Goal: Task Accomplishment & Management: Complete application form

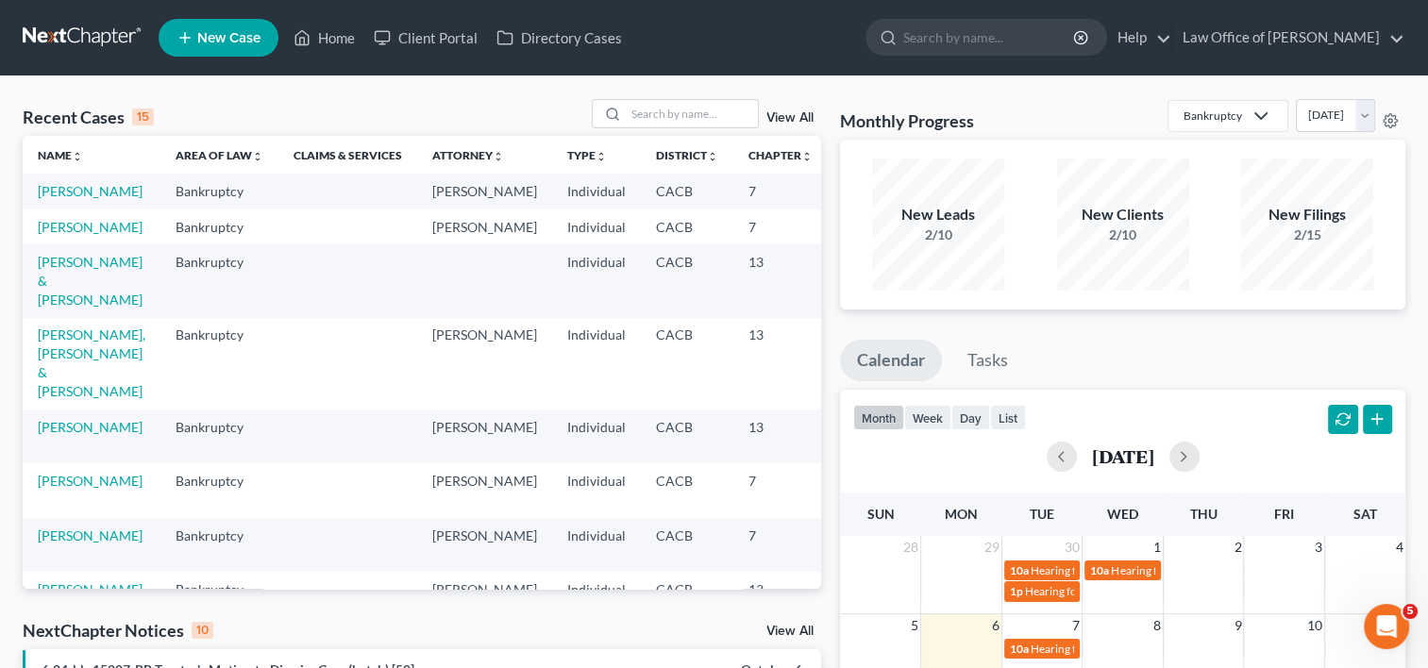
click at [234, 37] on span "New Case" at bounding box center [228, 38] width 63 height 14
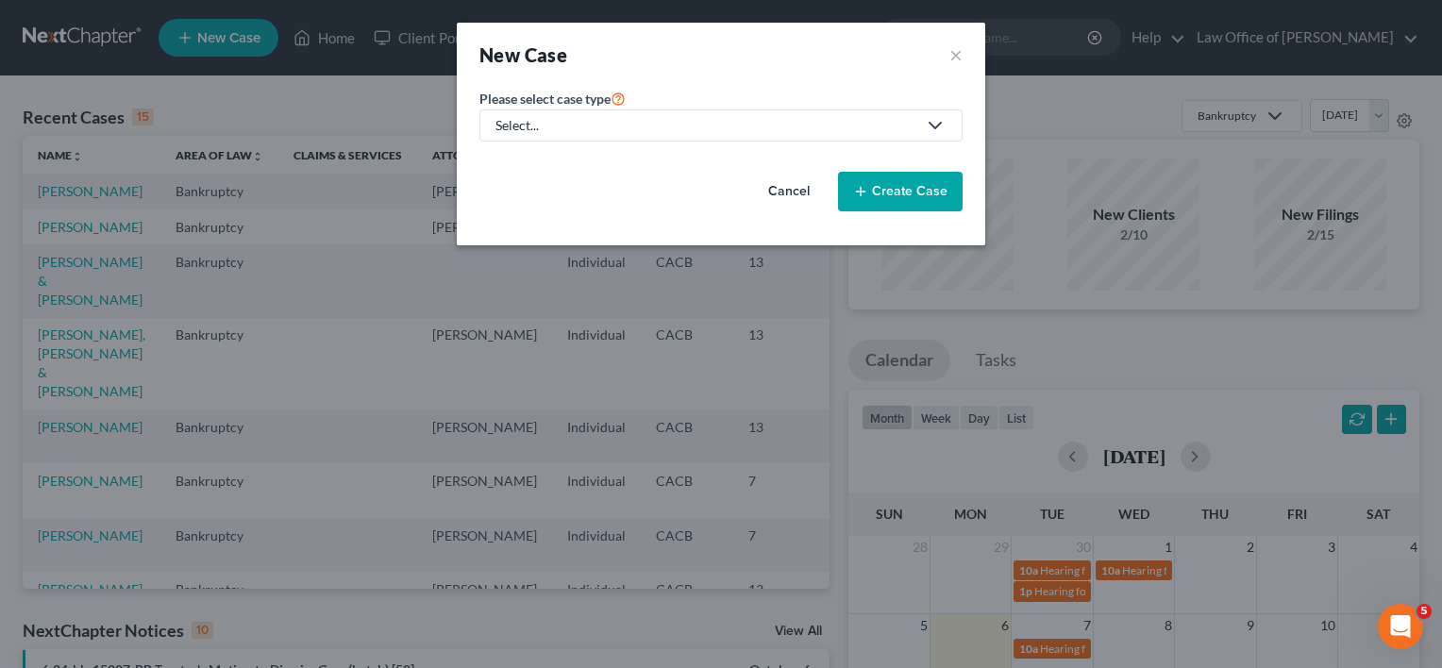
click at [617, 112] on link "Select..." at bounding box center [720, 125] width 483 height 32
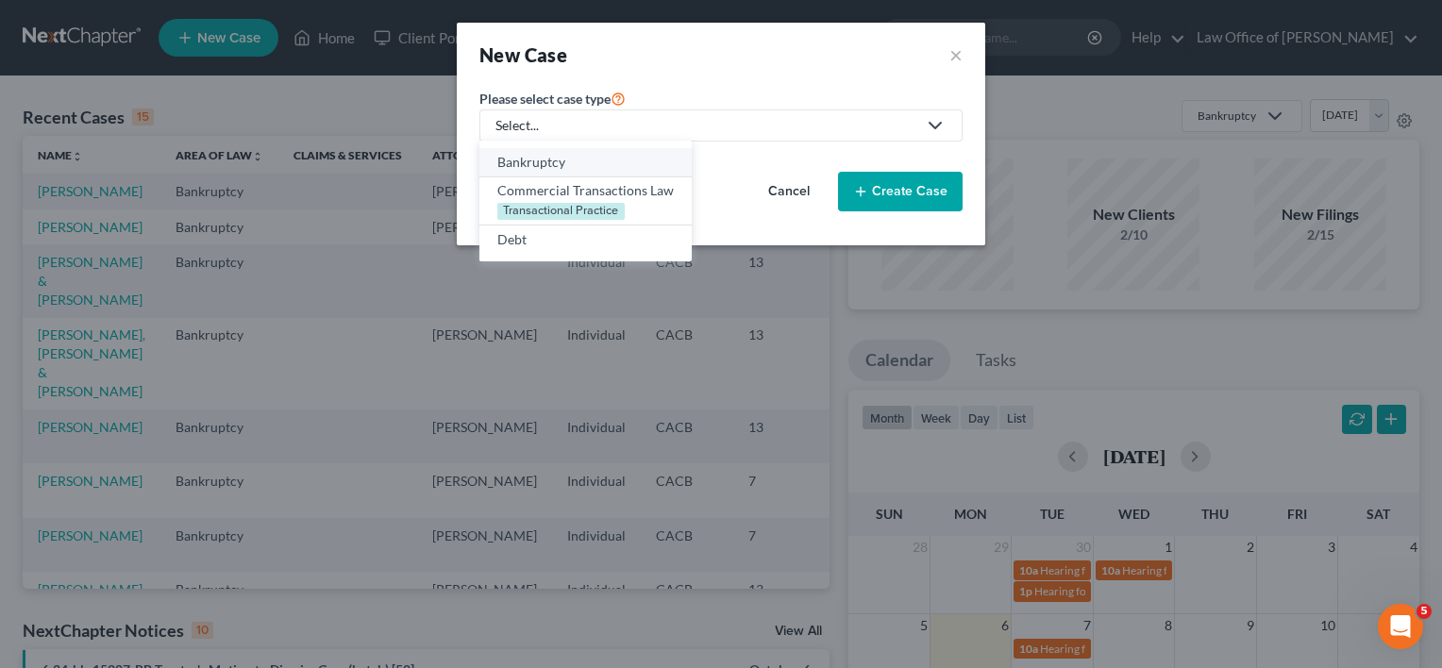
click at [590, 153] on div "Bankruptcy" at bounding box center [585, 162] width 177 height 19
select select "7"
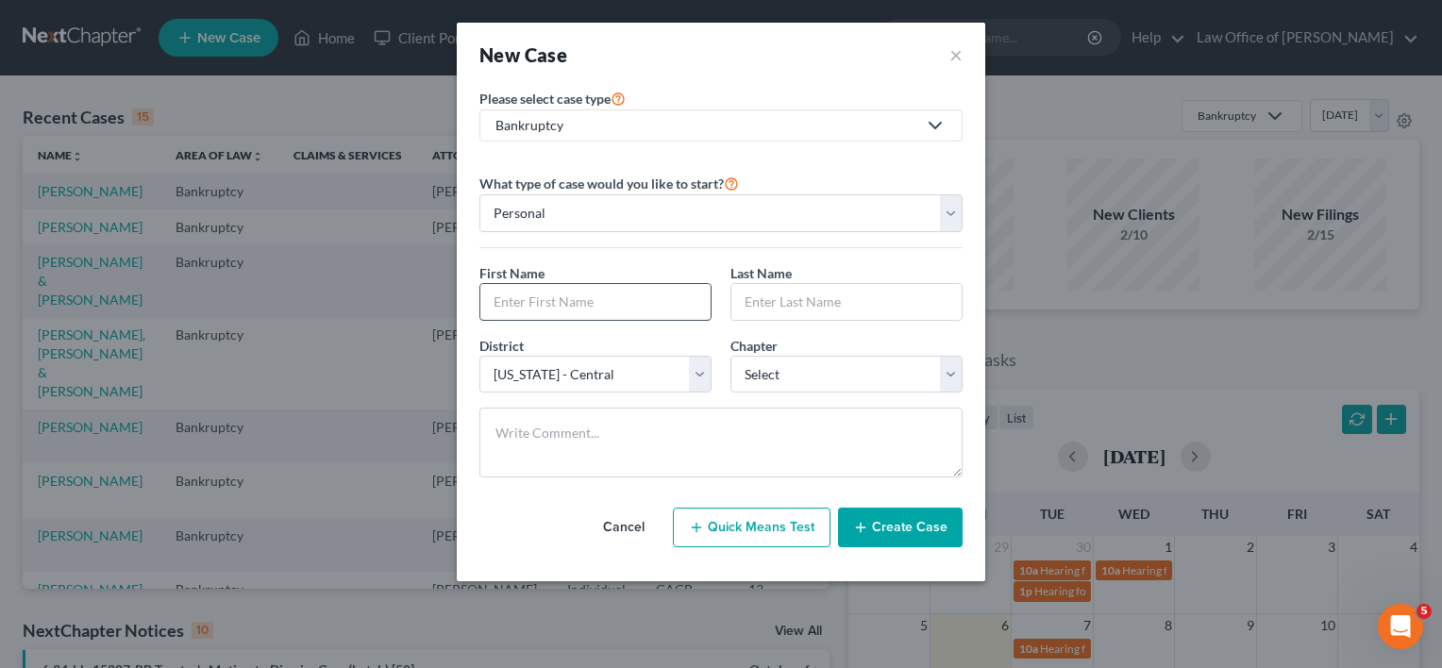
click at [591, 300] on input "text" at bounding box center [595, 302] width 230 height 36
type input "[PERSON_NAME]"
click at [850, 375] on select "Select 7 11 12 13" at bounding box center [847, 375] width 232 height 38
select select "0"
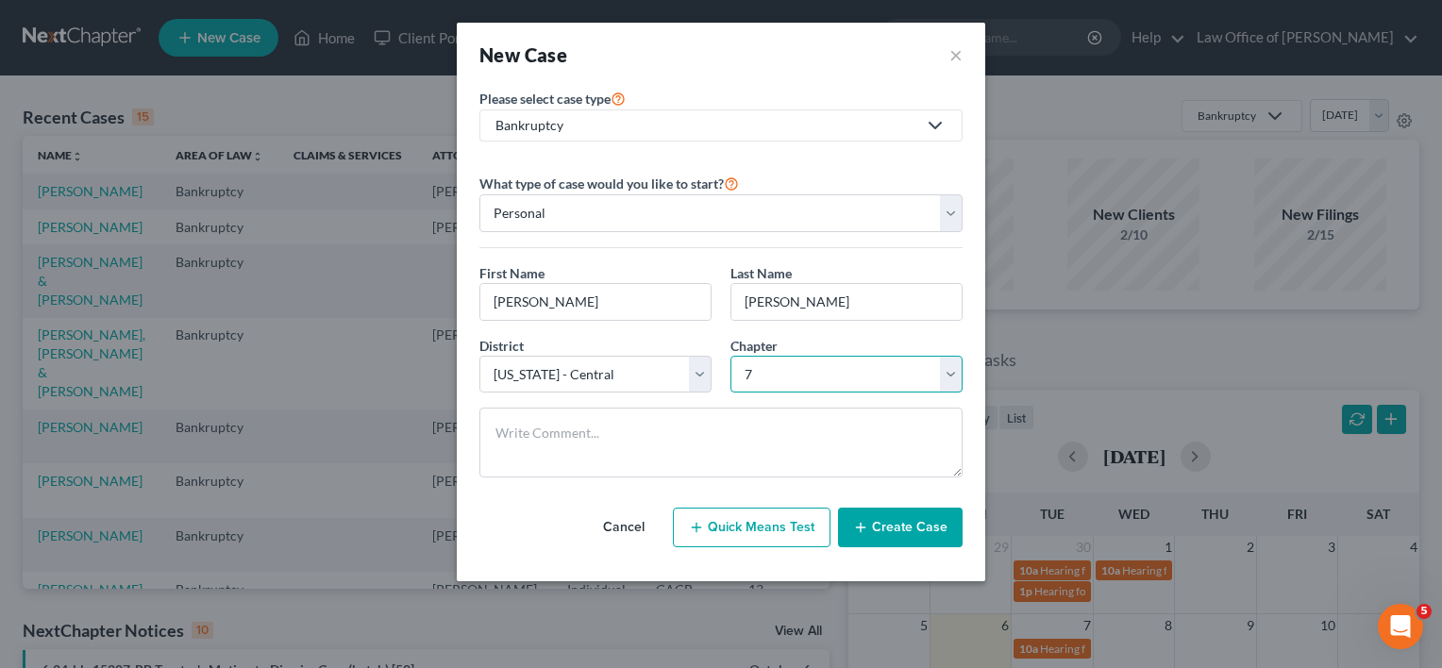
click at [731, 356] on select "Select 7 11 12 13" at bounding box center [847, 375] width 232 height 38
click at [917, 542] on button "Create Case" at bounding box center [900, 528] width 125 height 40
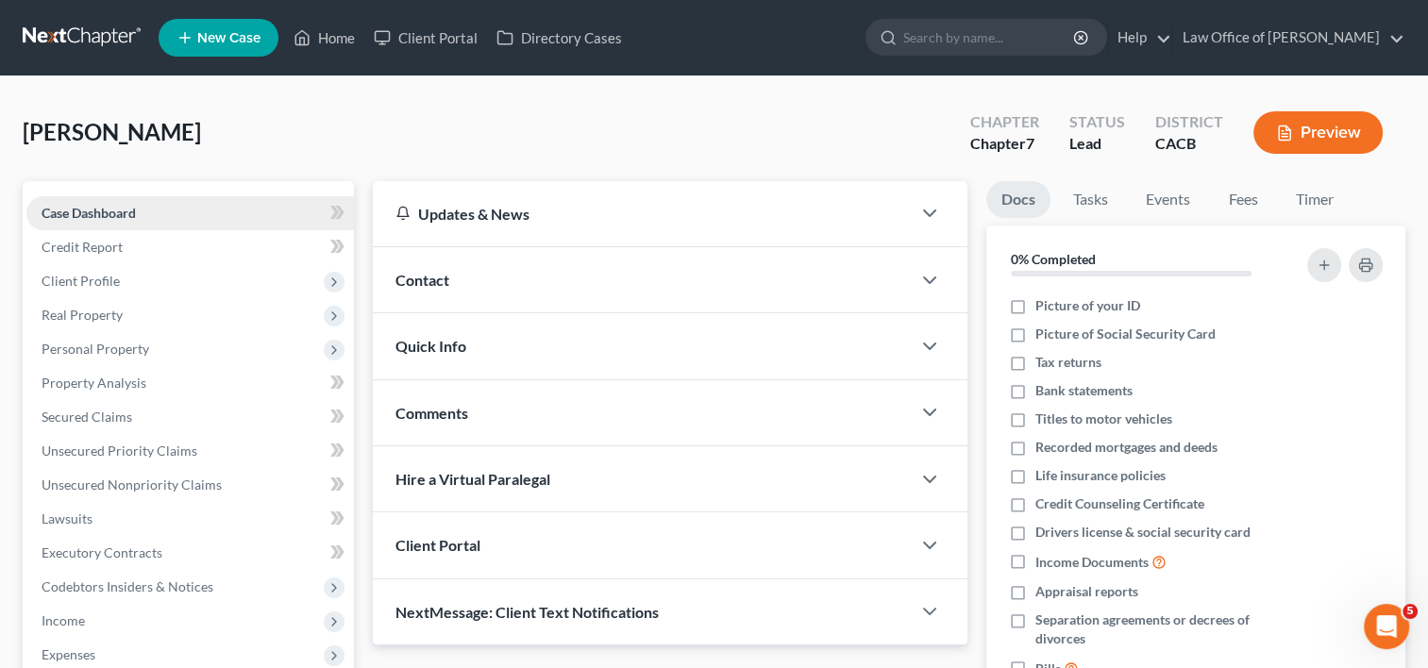
click at [108, 215] on span "Case Dashboard" at bounding box center [89, 213] width 94 height 16
click at [80, 253] on span "Credit Report" at bounding box center [82, 247] width 81 height 16
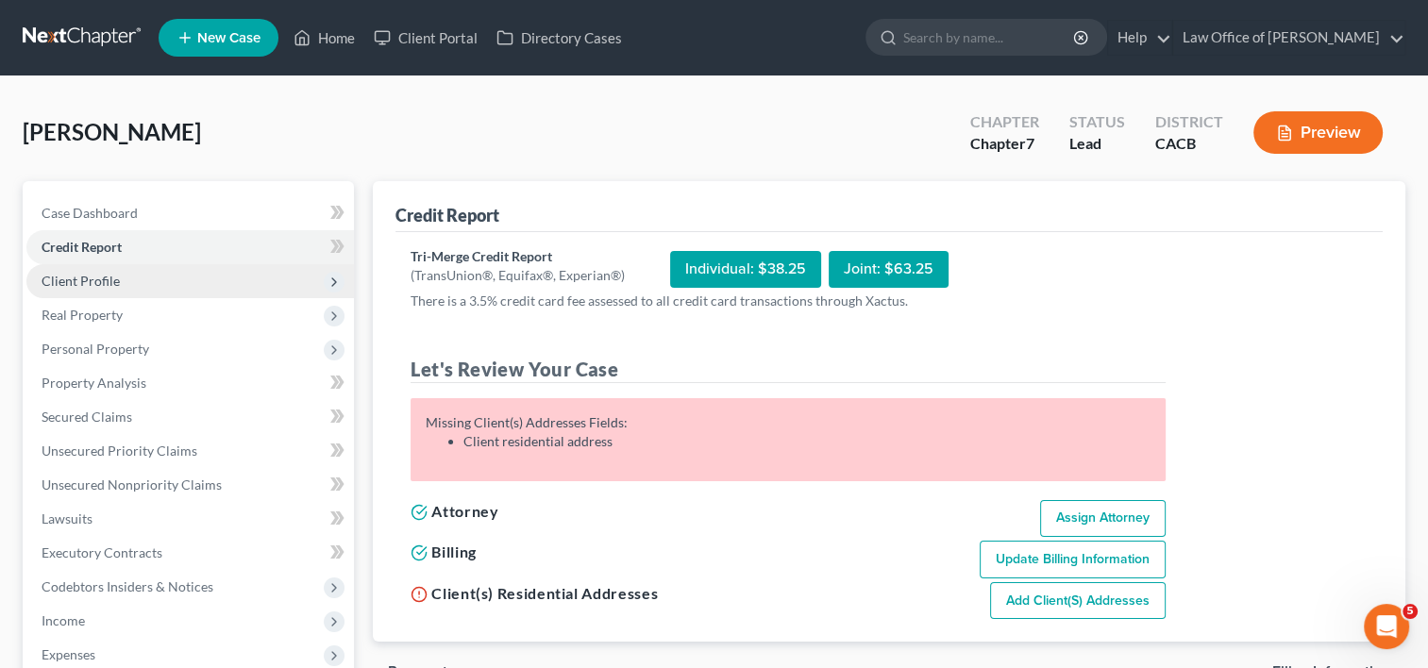
click at [101, 290] on span "Client Profile" at bounding box center [190, 281] width 328 height 34
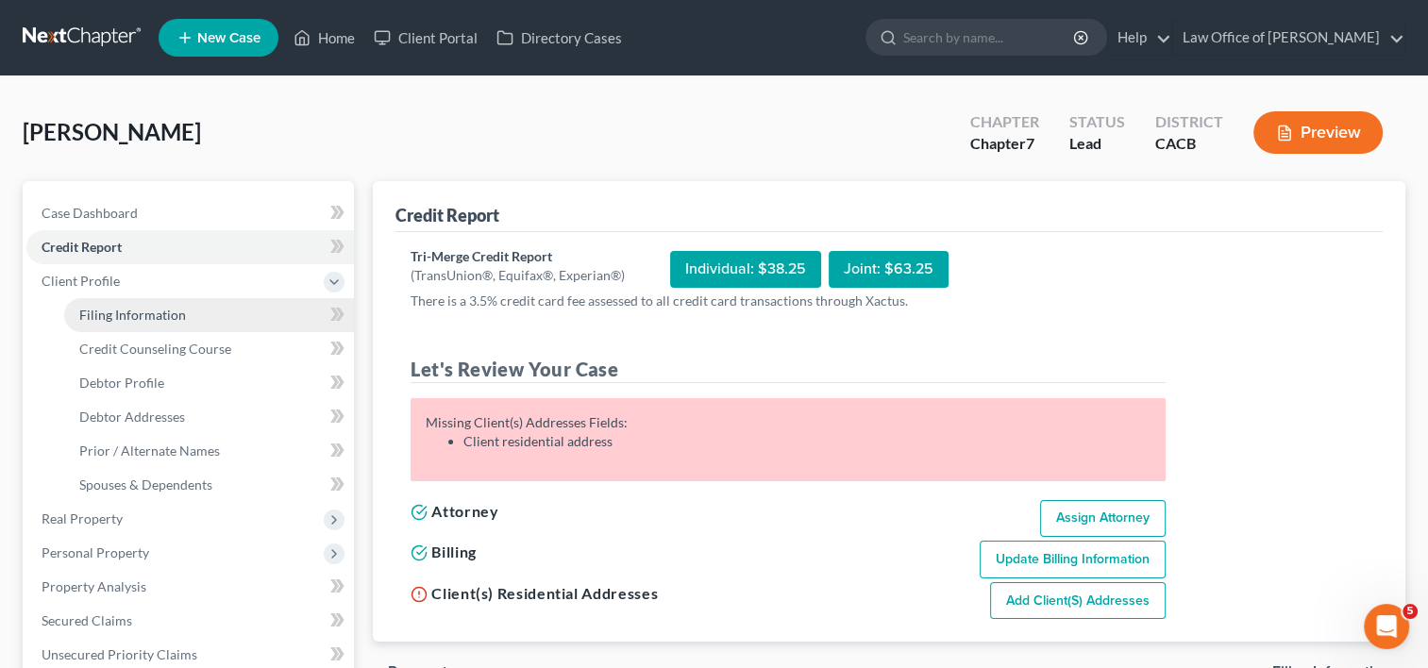
click at [125, 326] on link "Filing Information" at bounding box center [209, 315] width 290 height 34
select select "1"
select select "0"
select select "7"
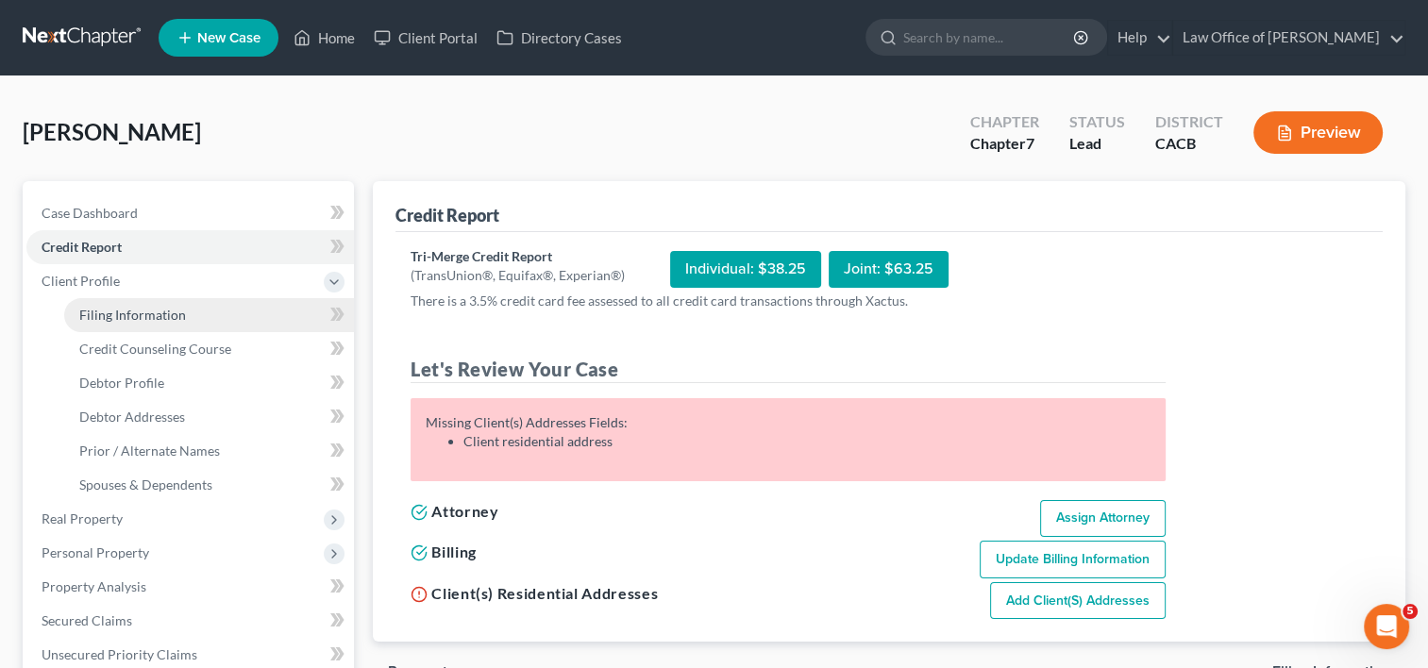
select select "4"
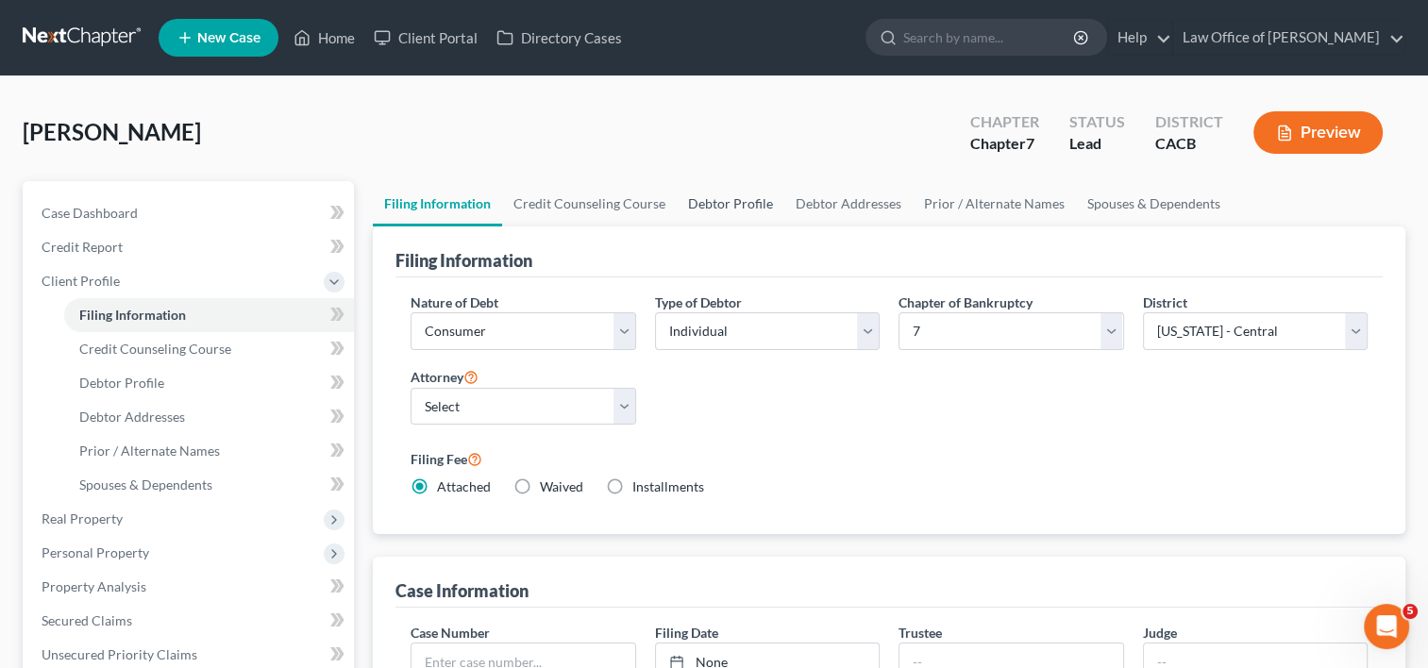
click at [734, 209] on link "Debtor Profile" at bounding box center [731, 203] width 108 height 45
select select "0"
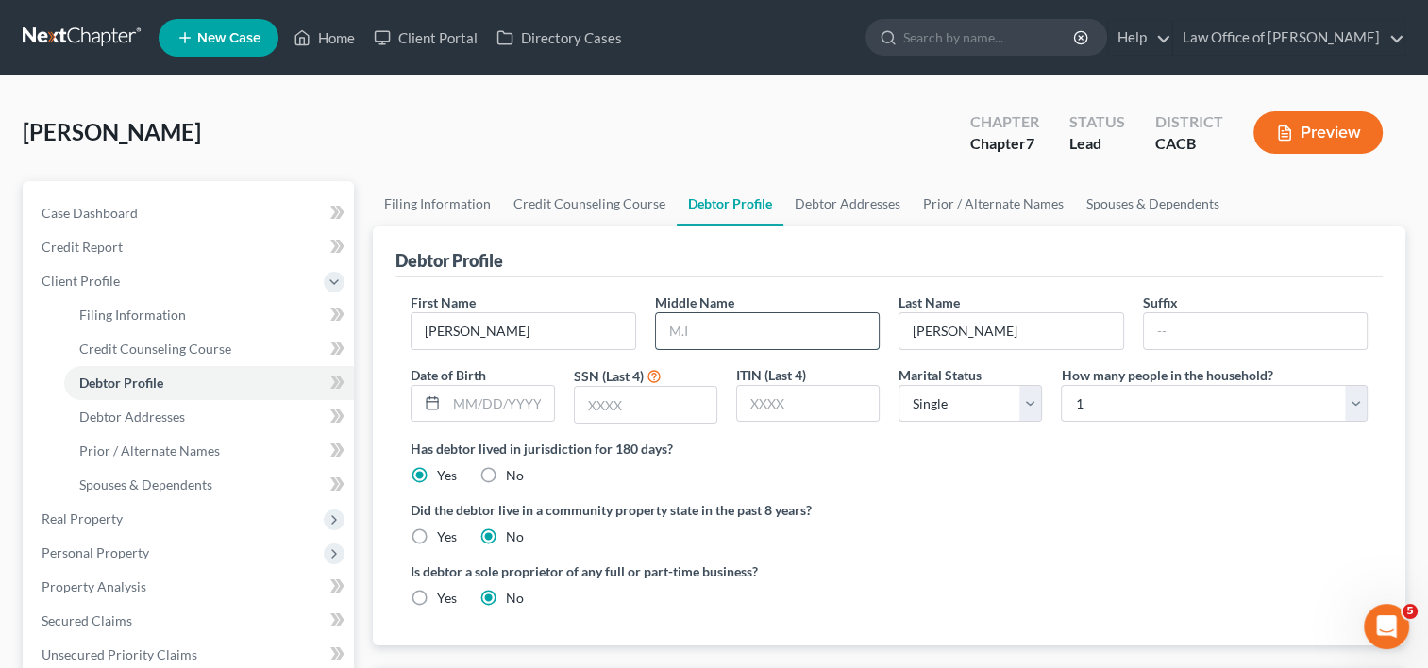
click at [746, 336] on input "text" at bounding box center [767, 331] width 223 height 36
type input "Dayandayan"
click at [989, 340] on input "[PERSON_NAME]" at bounding box center [1011, 331] width 223 height 36
type input "[PERSON_NAME]"
click at [1034, 407] on select "Select Single Married Separated Divorced Widowed" at bounding box center [970, 404] width 143 height 38
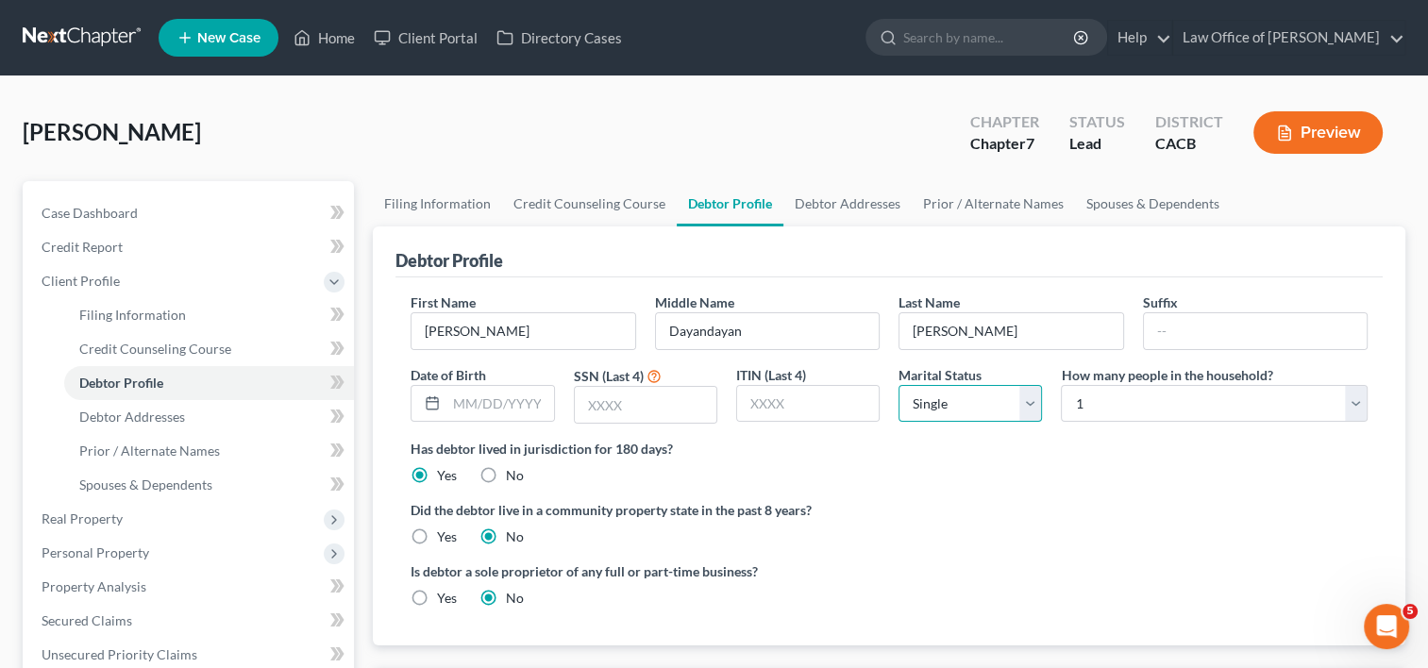
select select "1"
click at [899, 385] on select "Select Single Married Separated Divorced Widowed" at bounding box center [970, 404] width 143 height 38
click at [1128, 419] on select "Select 1 2 3 4 5 6 7 8 9 10 11 12 13 14 15 16 17 18 19 20" at bounding box center [1214, 404] width 307 height 38
select select "1"
click at [1061, 385] on select "Select 1 2 3 4 5 6 7 8 9 10 11 12 13 14 15 16 17 18 19 20" at bounding box center [1214, 404] width 307 height 38
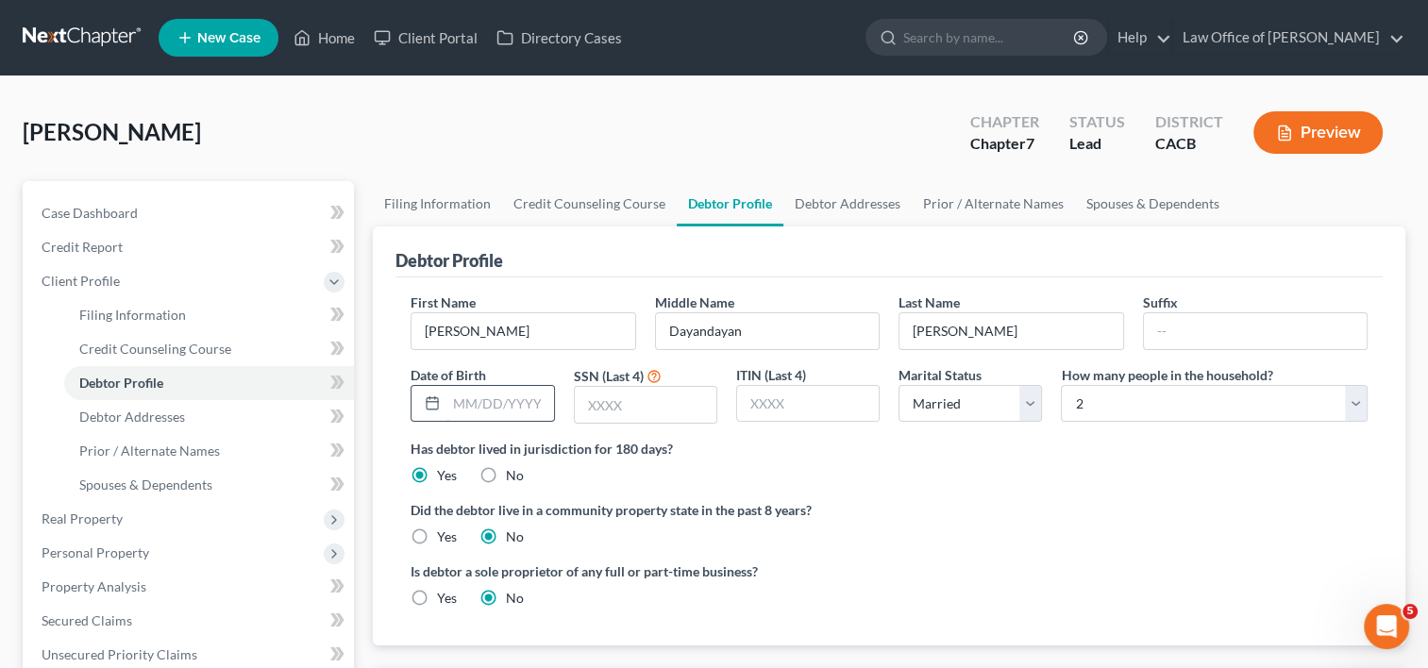
click at [502, 410] on input "text" at bounding box center [499, 404] width 107 height 36
type input "[DATE]"
click at [633, 408] on input "text" at bounding box center [646, 405] width 142 height 36
type input "5443"
click at [846, 208] on link "Debtor Addresses" at bounding box center [847, 203] width 128 height 45
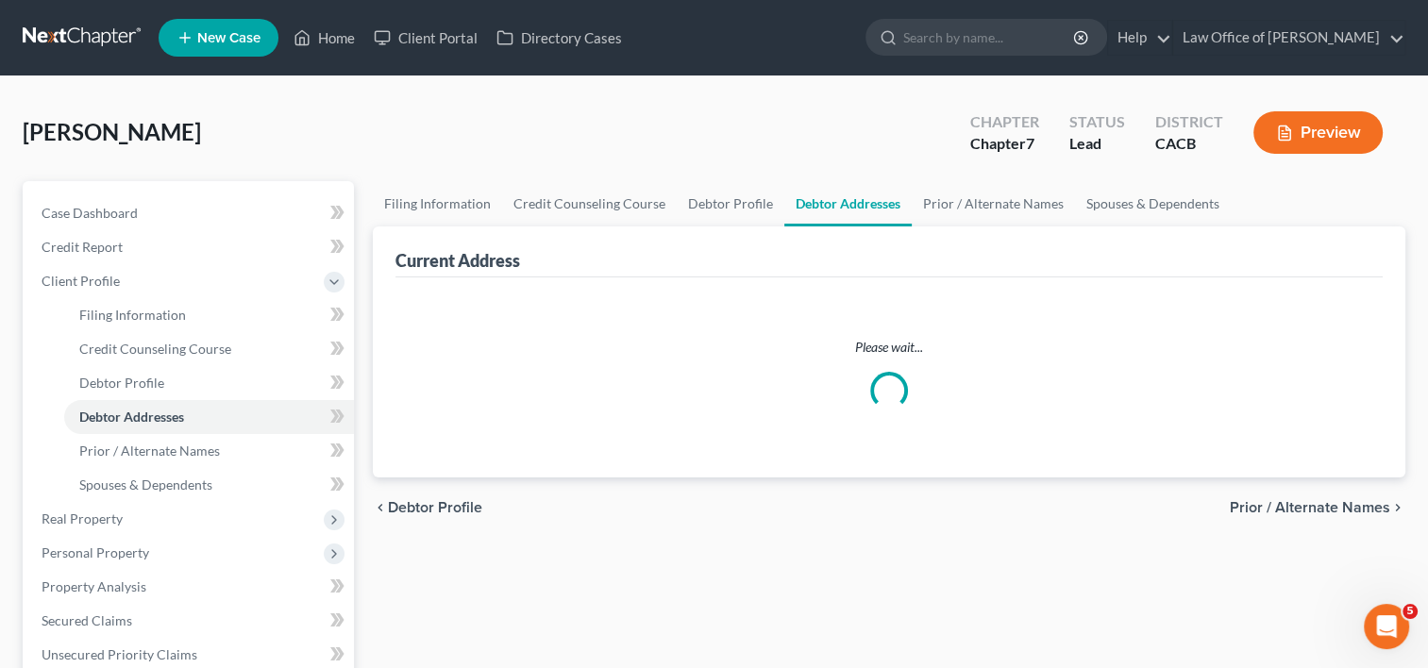
select select "0"
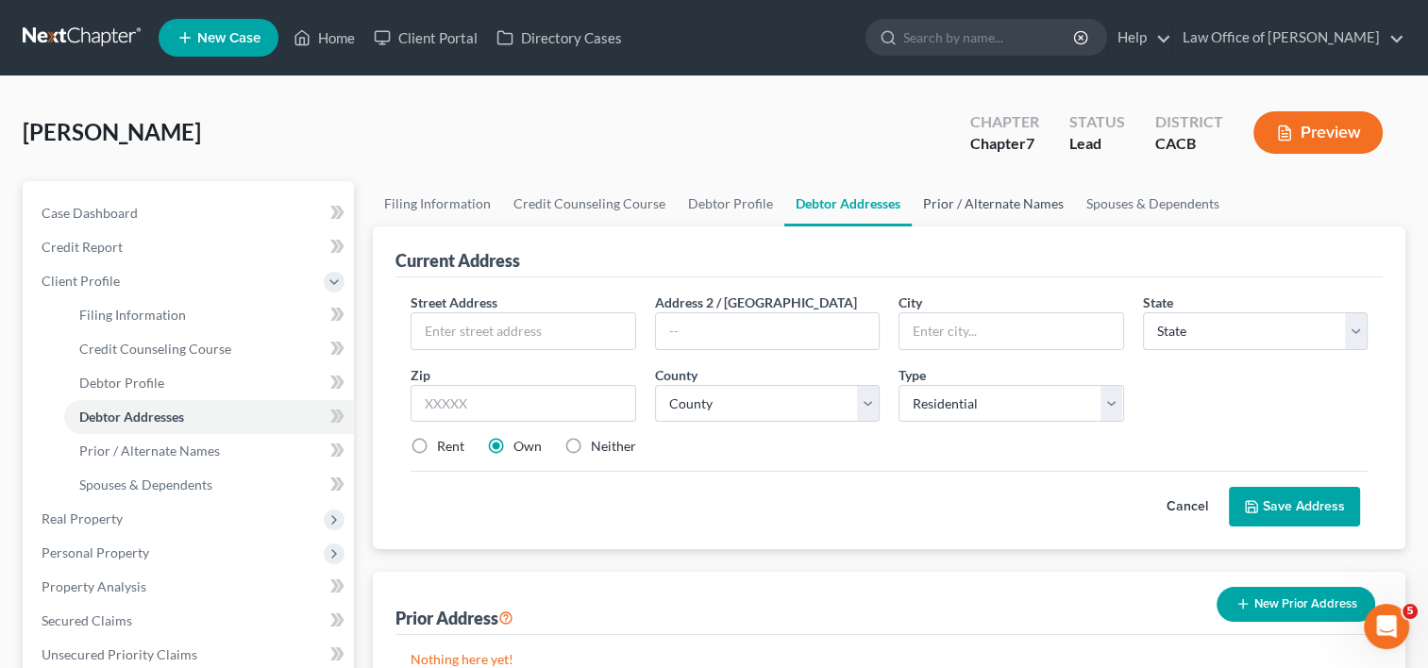
click at [974, 210] on link "Prior / Alternate Names" at bounding box center [993, 203] width 163 height 45
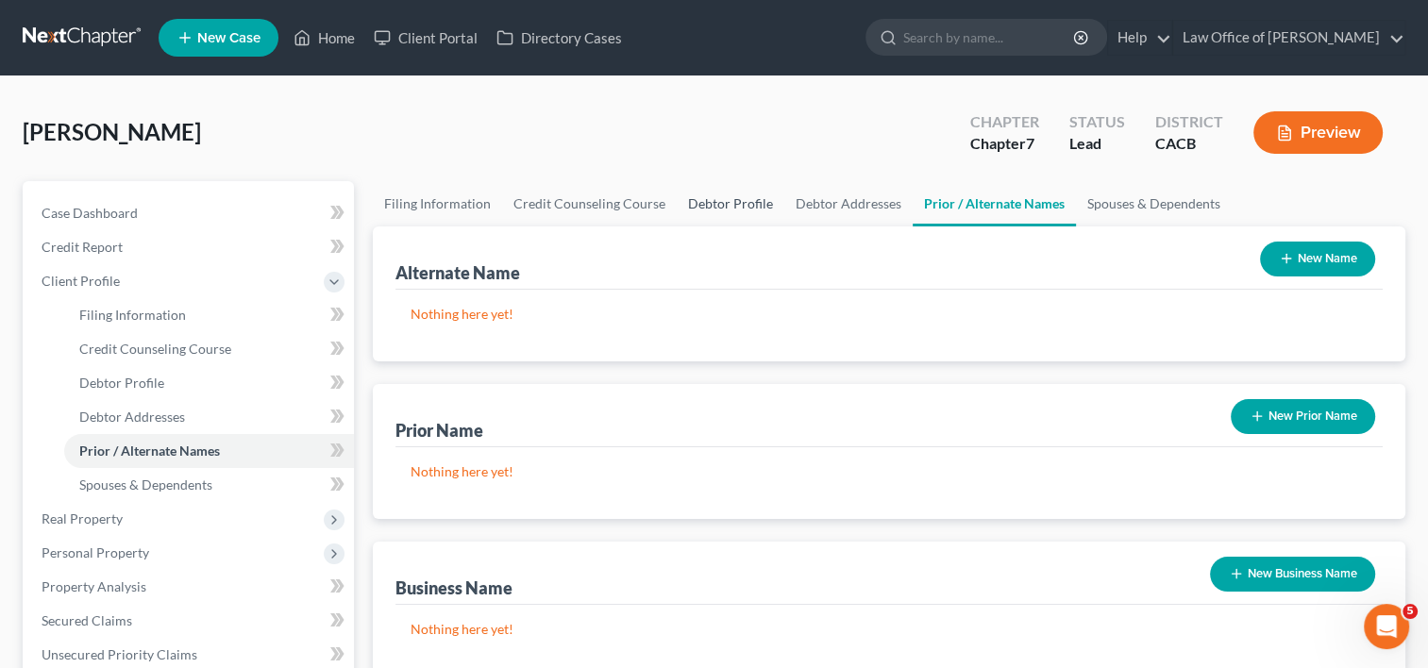
click at [714, 208] on link "Debtor Profile" at bounding box center [731, 203] width 108 height 45
select select "1"
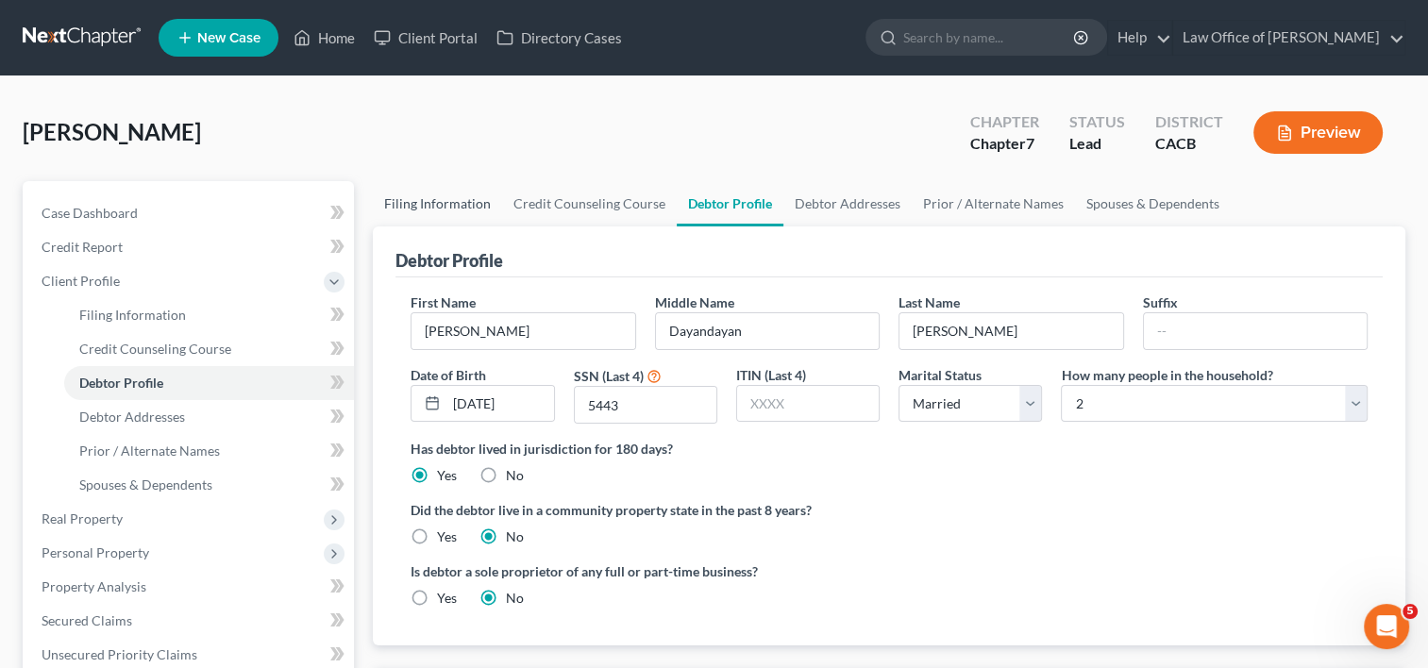
click at [411, 197] on link "Filing Information" at bounding box center [437, 203] width 129 height 45
select select "1"
select select "0"
select select "7"
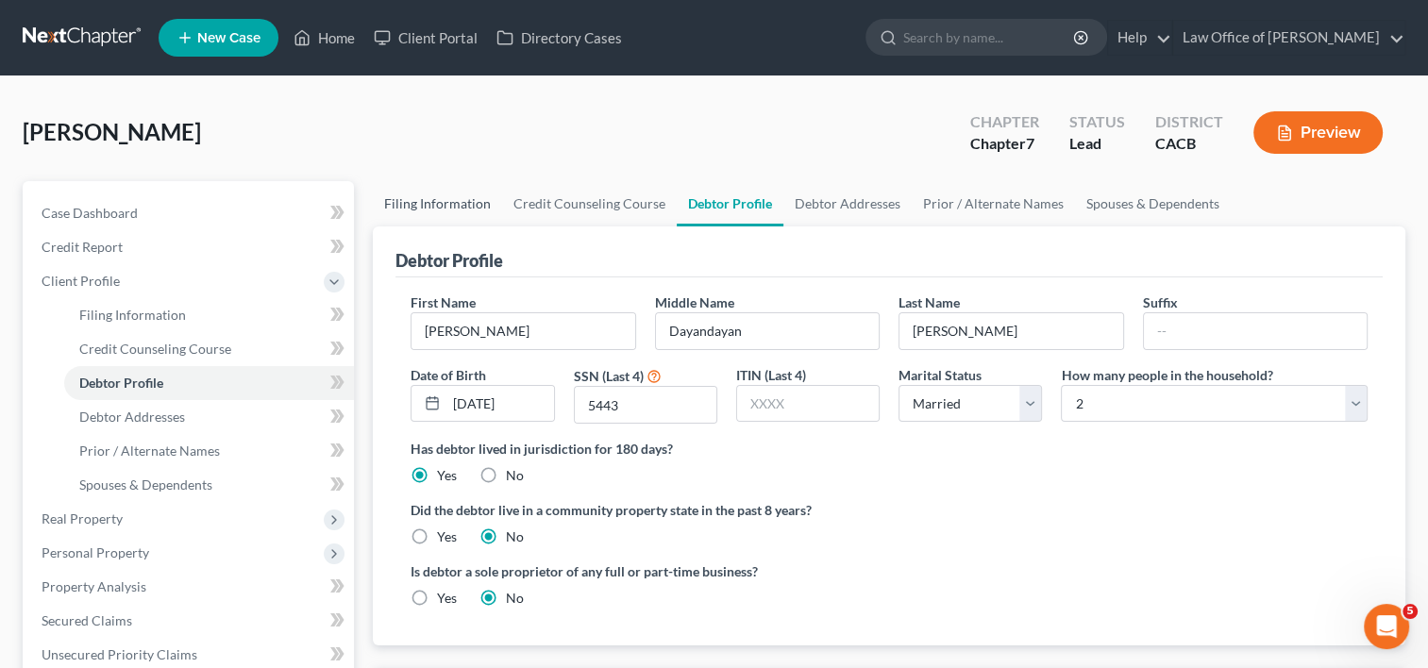
select select "0"
select select "4"
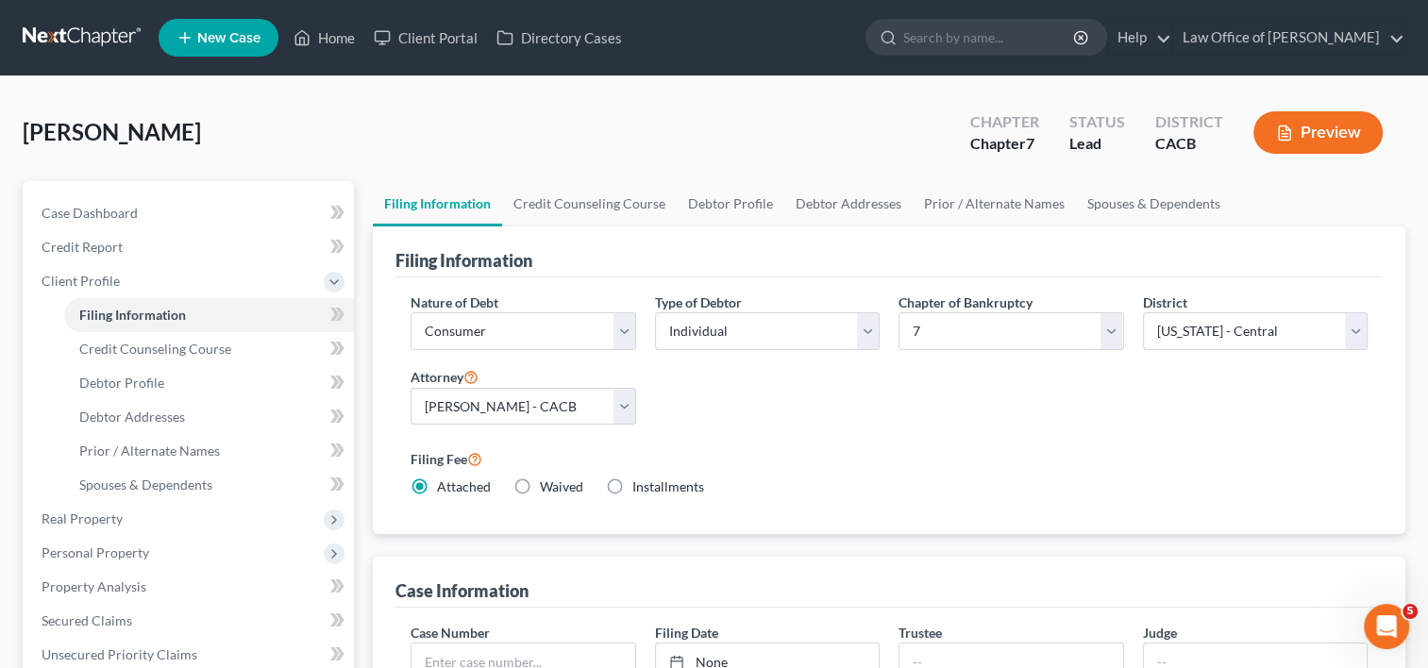
click at [411, 197] on link "Filing Information" at bounding box center [437, 203] width 129 height 45
click at [778, 332] on select "Select Individual Joint" at bounding box center [767, 331] width 225 height 38
select select "1"
click at [655, 312] on select "Select Individual Joint" at bounding box center [767, 331] width 225 height 38
click at [955, 213] on link "Joint Debtor Profile" at bounding box center [983, 203] width 140 height 45
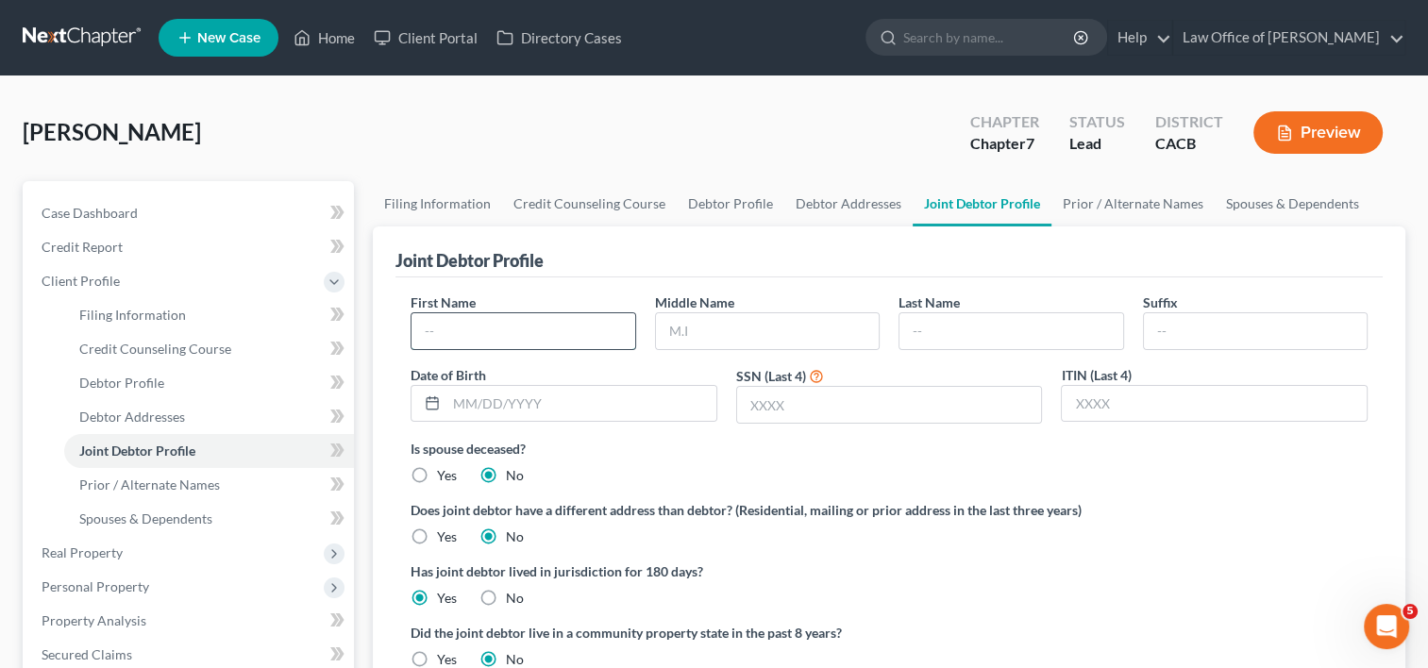
click at [496, 340] on input "text" at bounding box center [523, 331] width 223 height 36
type input "[PERSON_NAME]"
click at [481, 412] on input "text" at bounding box center [581, 404] width 270 height 36
type input "[DATE]"
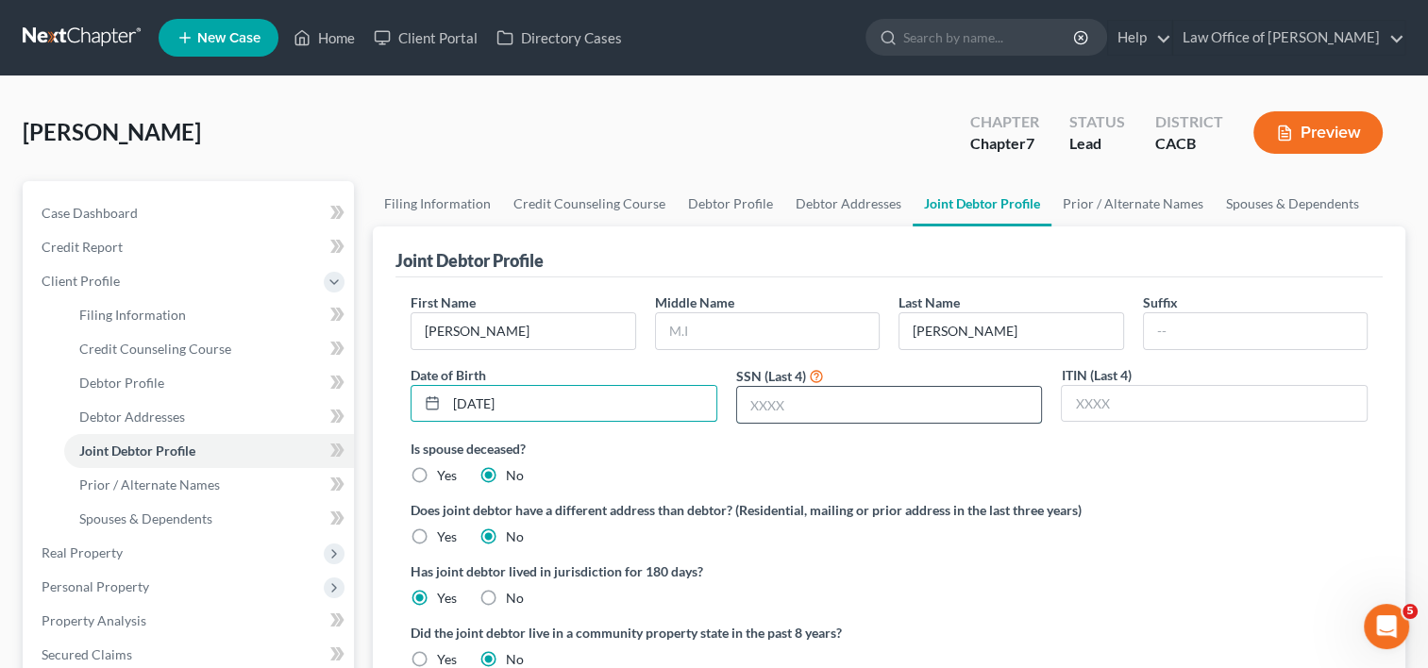
click at [895, 408] on input "text" at bounding box center [889, 405] width 305 height 36
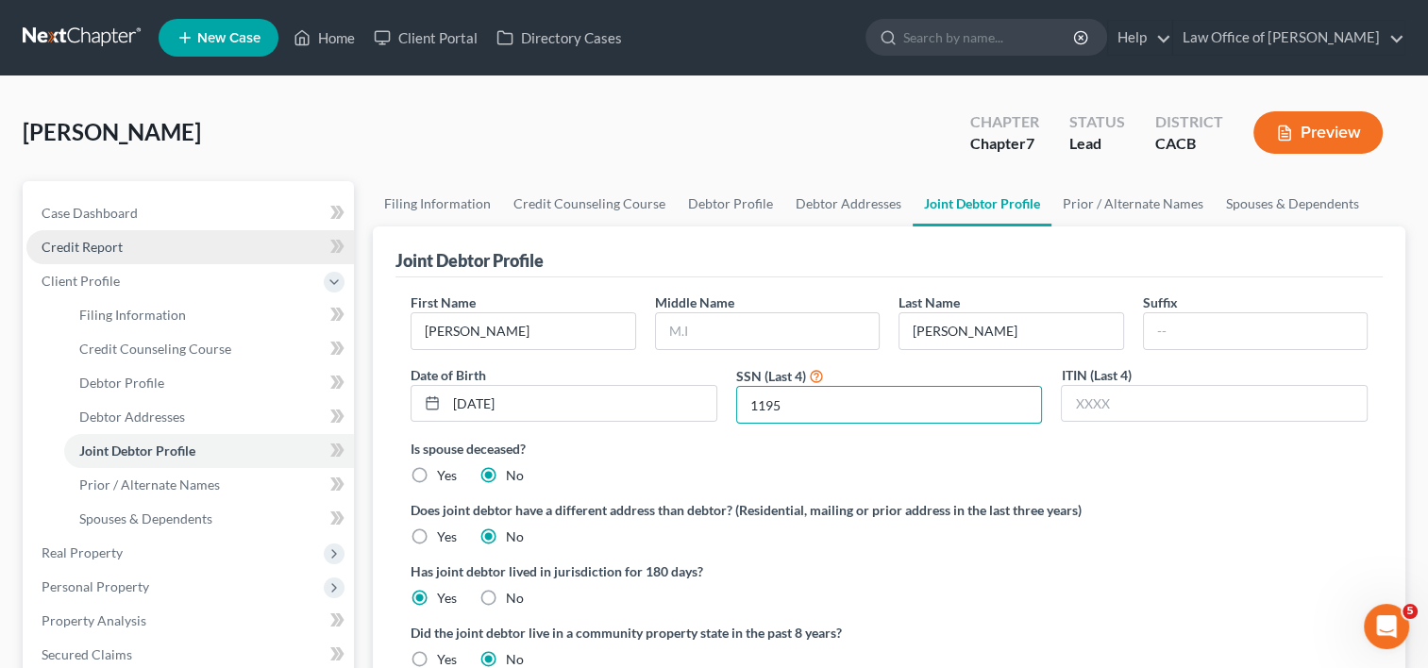
type input "1195"
click at [119, 249] on span "Credit Report" at bounding box center [82, 247] width 81 height 16
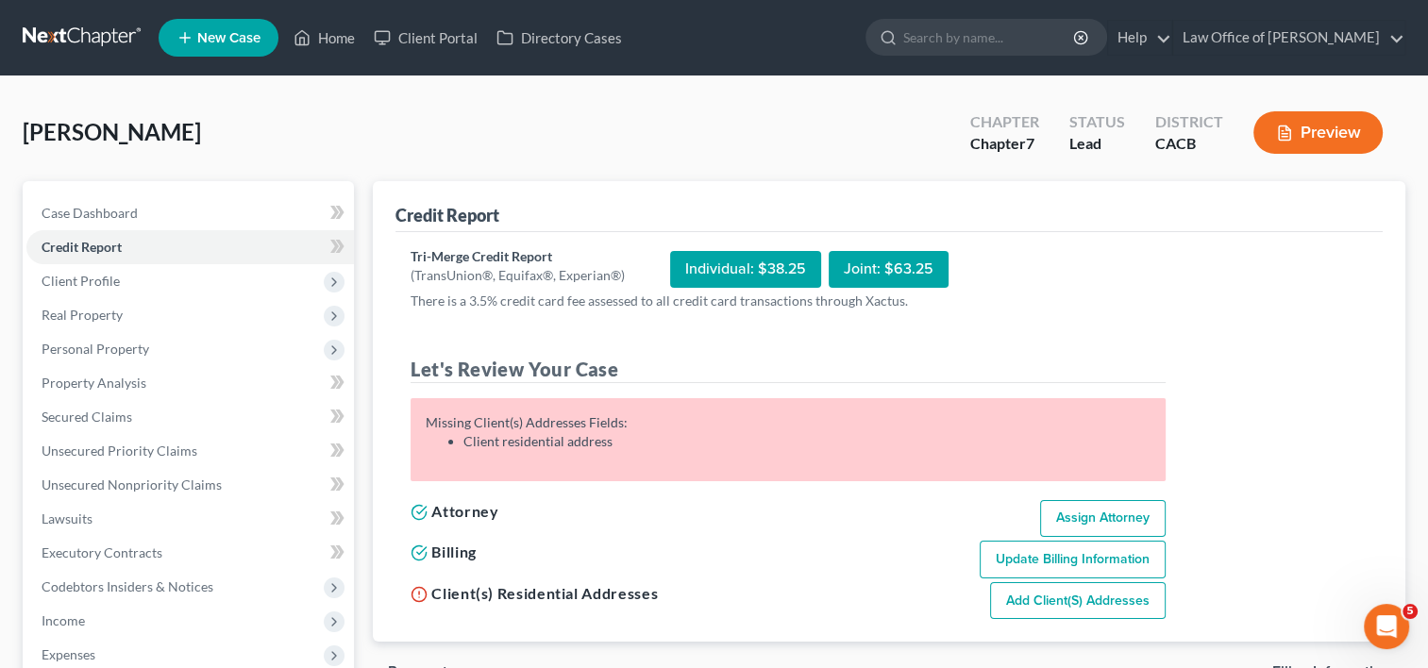
click at [1036, 595] on link "Add Client(s) Addresses" at bounding box center [1078, 601] width 176 height 38
select select "0"
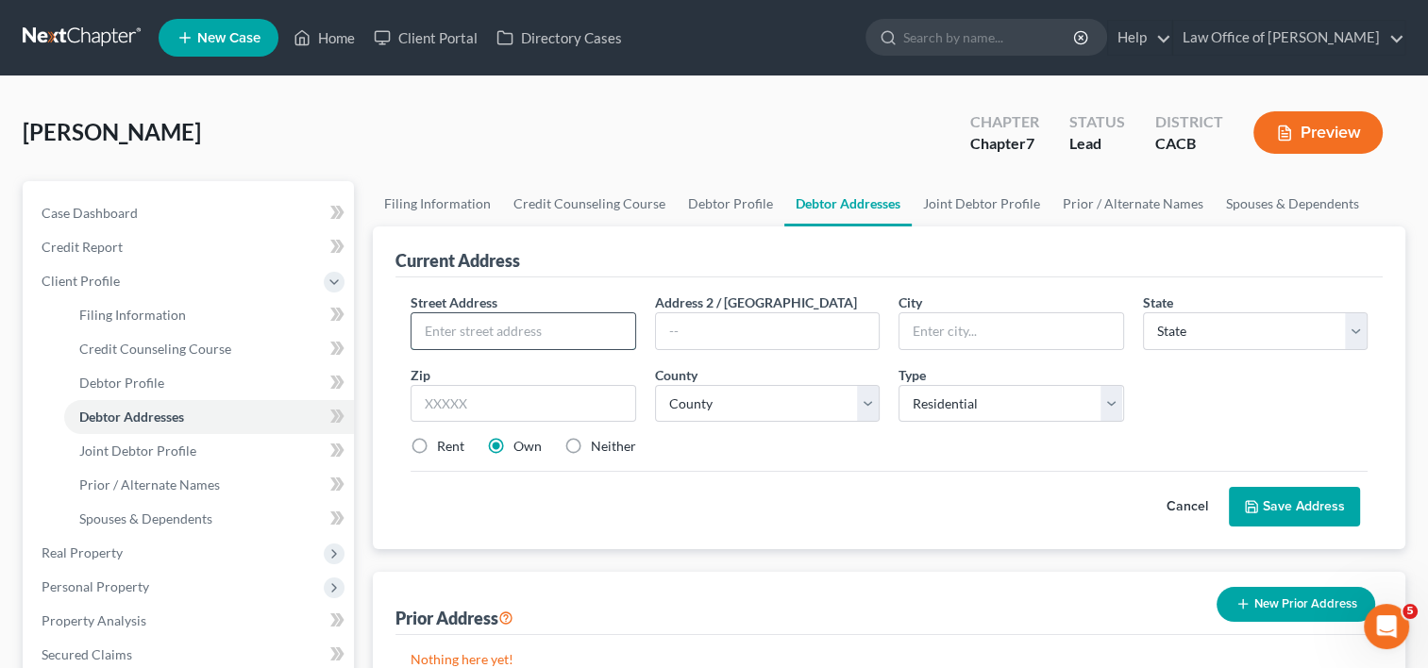
click at [486, 328] on input "text" at bounding box center [523, 331] width 223 height 36
type input "[STREET_ADDRESS][PERSON_NAME]"
type input "Artesia"
select select "4"
type input "90701"
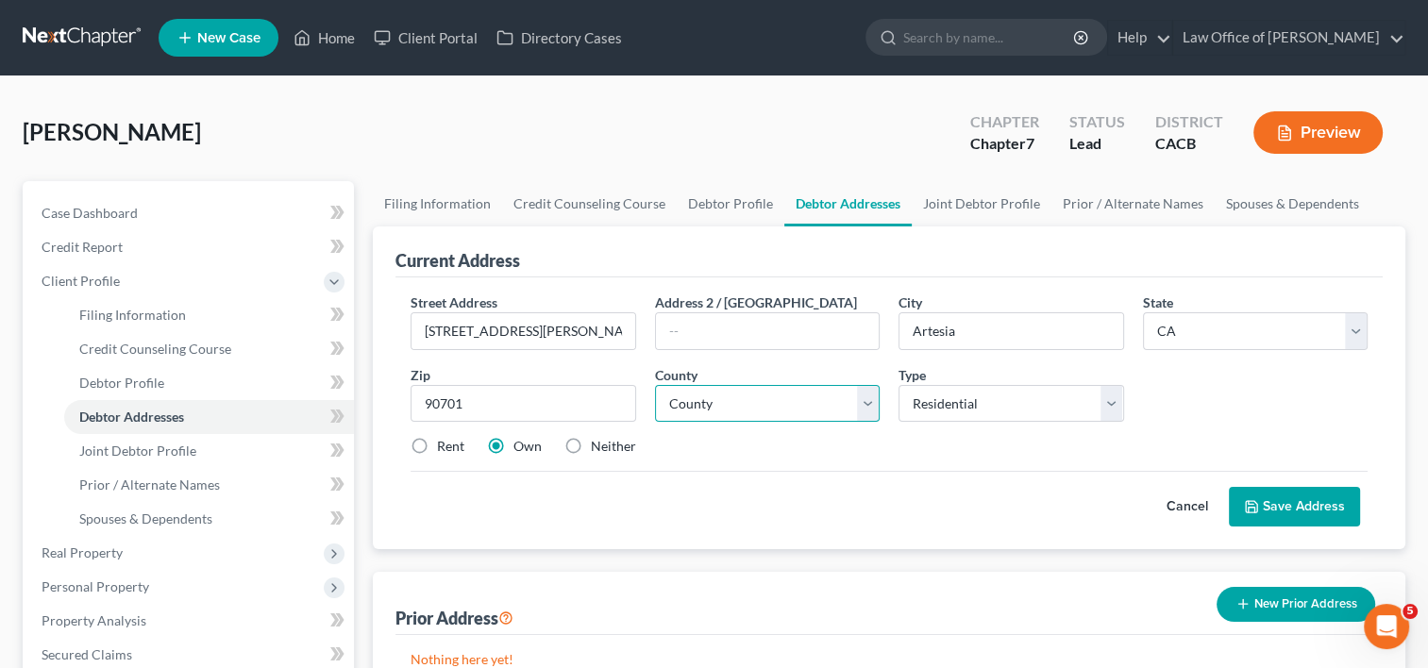
click at [803, 412] on select "County [GEOGRAPHIC_DATA] [GEOGRAPHIC_DATA] [GEOGRAPHIC_DATA] [GEOGRAPHIC_DATA] …" at bounding box center [767, 404] width 225 height 38
select select "18"
click at [655, 385] on select "County [GEOGRAPHIC_DATA] [GEOGRAPHIC_DATA] [GEOGRAPHIC_DATA] [GEOGRAPHIC_DATA] …" at bounding box center [767, 404] width 225 height 38
click at [1298, 502] on button "Save Address" at bounding box center [1294, 507] width 131 height 40
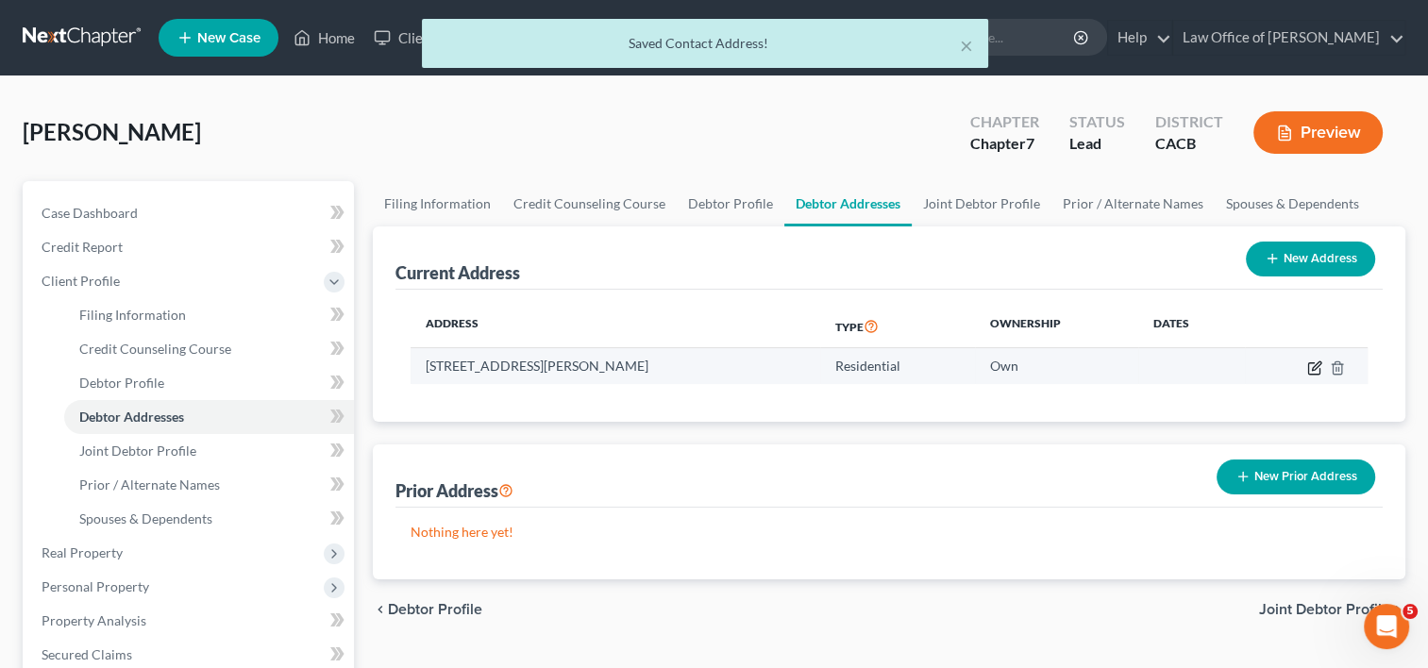
click at [1309, 366] on icon "button" at bounding box center [1314, 368] width 15 height 15
select select "4"
select select "18"
select select "0"
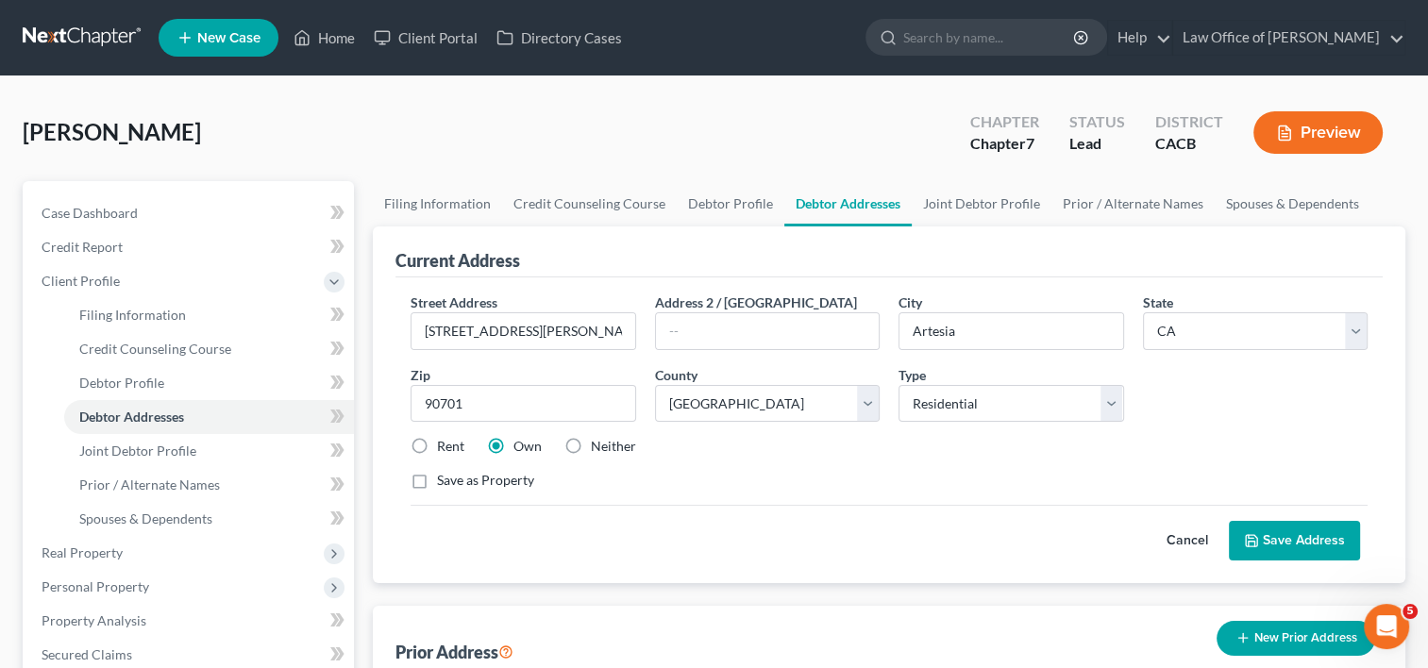
click at [437, 453] on label "Rent" at bounding box center [450, 446] width 27 height 19
click at [445, 449] on input "Rent" at bounding box center [451, 443] width 12 height 12
radio input "true"
click at [1269, 539] on button "Save Address" at bounding box center [1294, 541] width 131 height 40
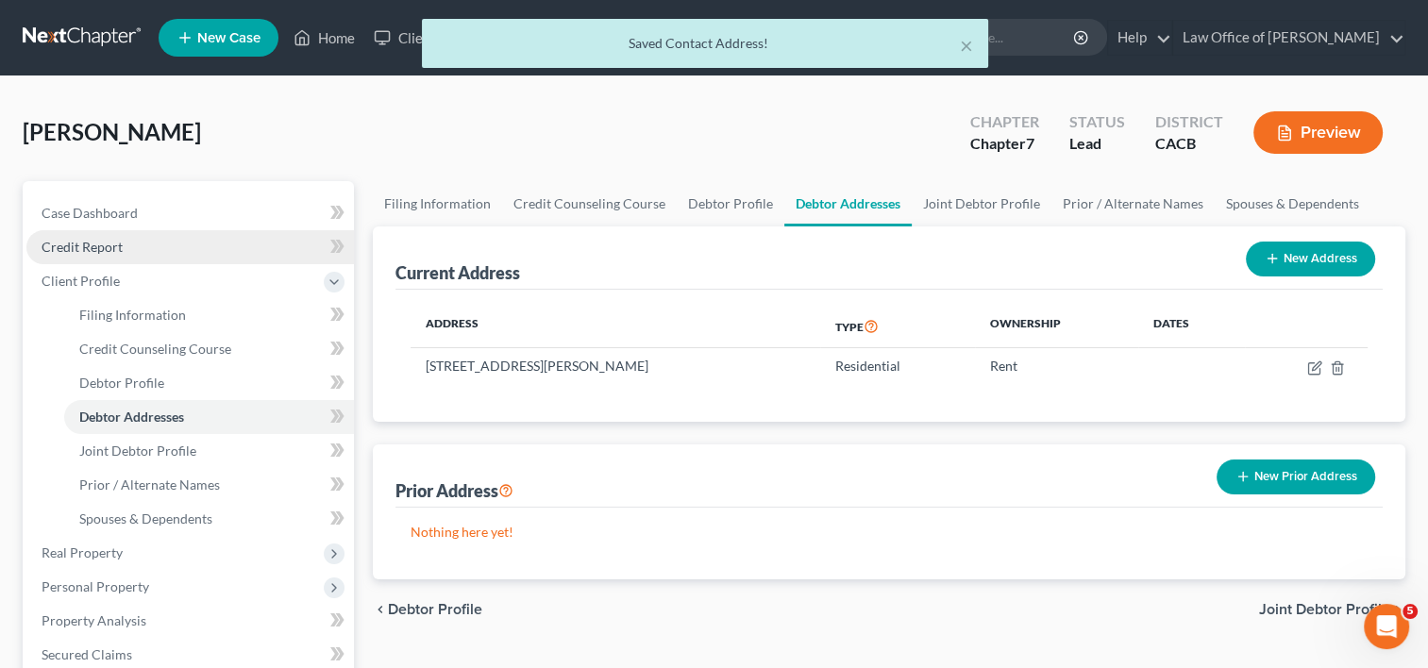
click at [83, 249] on span "Credit Report" at bounding box center [82, 247] width 81 height 16
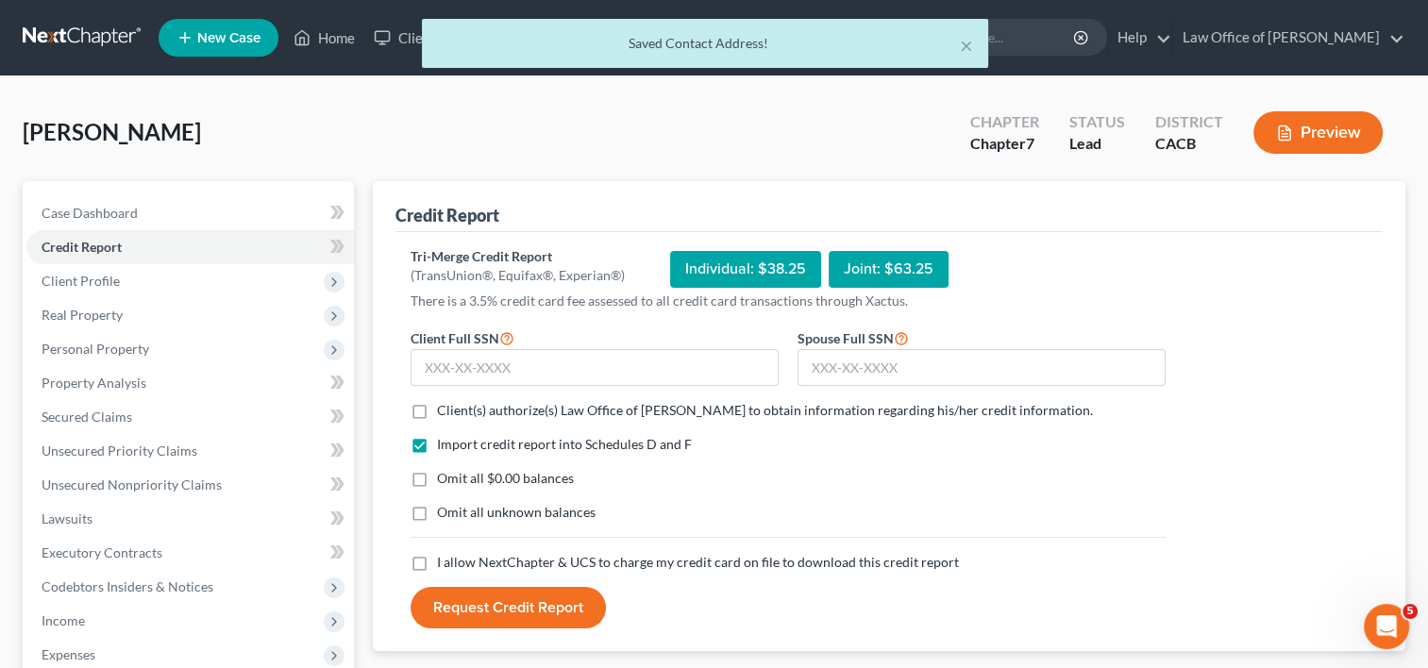
click at [437, 412] on label "Client(s) authorize(s) Law Office of [PERSON_NAME] to obtain information regard…" at bounding box center [765, 410] width 656 height 19
click at [445, 412] on input "Client(s) authorize(s) Law Office of [PERSON_NAME] to obtain information regard…" at bounding box center [451, 407] width 12 height 12
checkbox input "true"
click at [437, 565] on label "I allow NextChapter & UCS to charge my credit card on file to download this cre…" at bounding box center [698, 562] width 522 height 19
click at [445, 565] on input "I allow NextChapter & UCS to charge my credit card on file to download this cre…" at bounding box center [451, 559] width 12 height 12
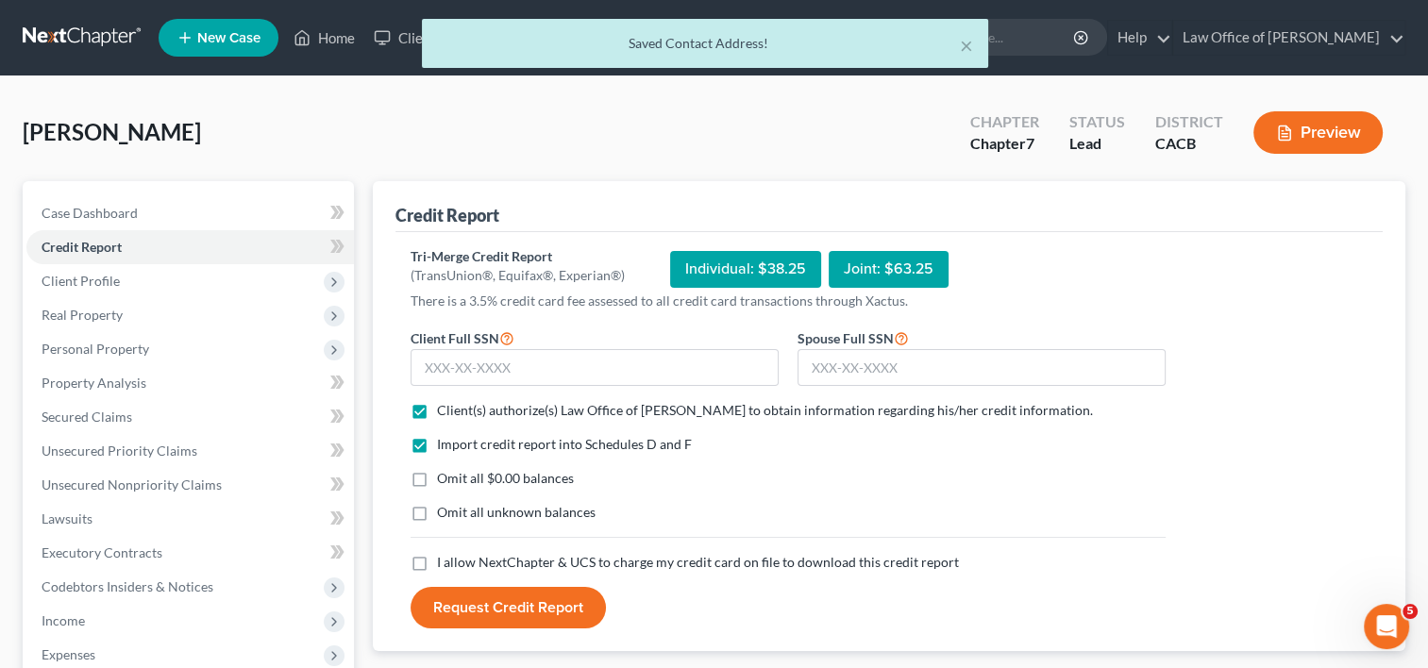
checkbox input "true"
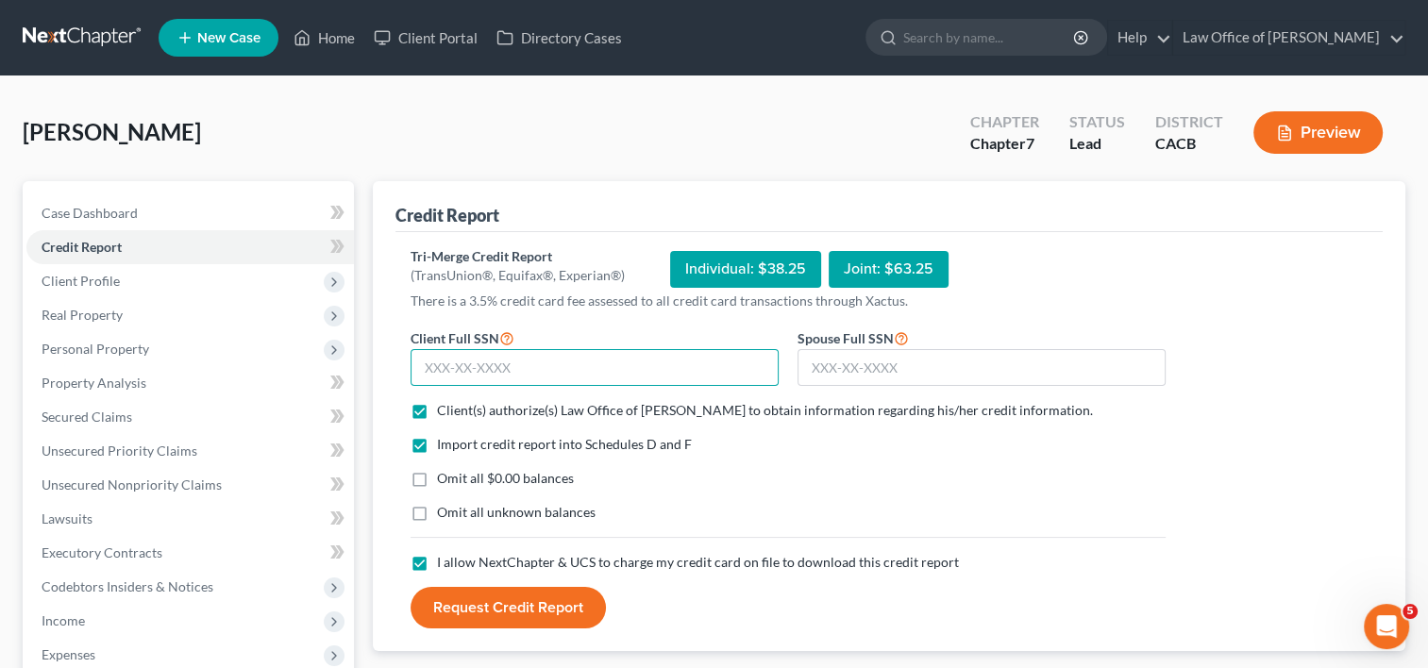
click at [483, 361] on input "text" at bounding box center [595, 368] width 368 height 38
type input "615-90-5443"
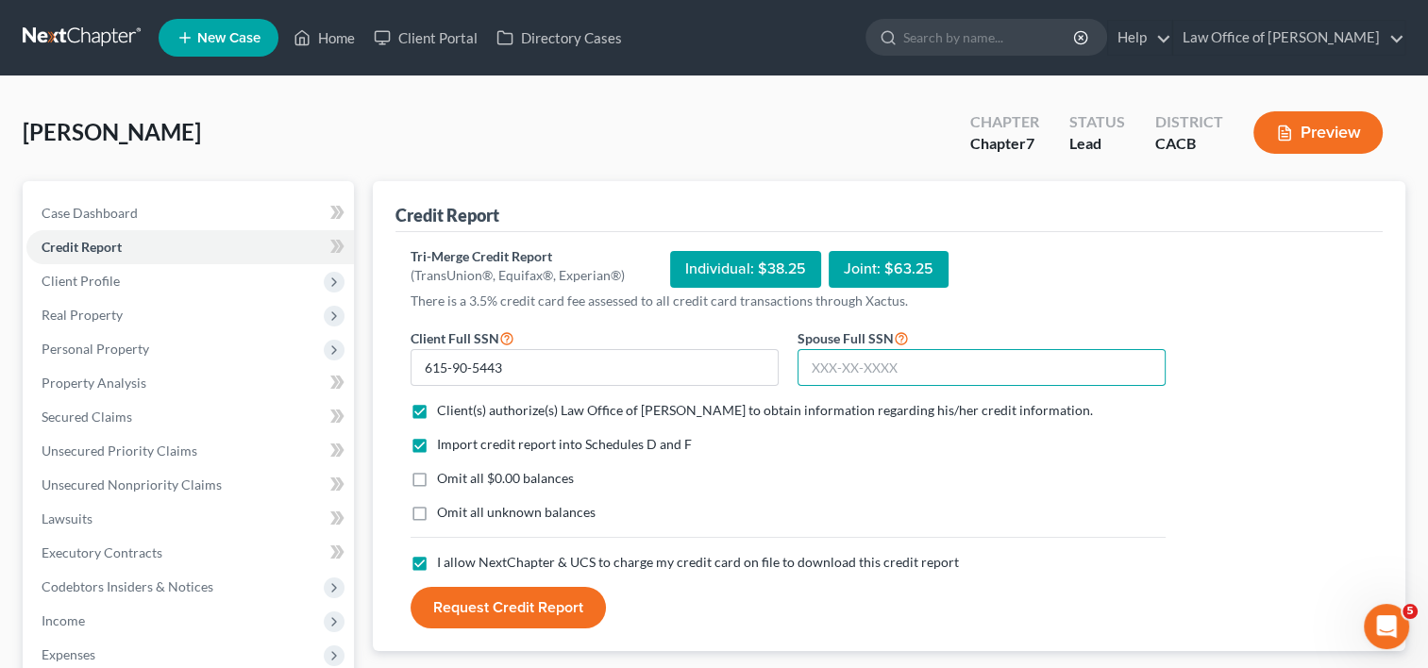
click at [892, 361] on input "text" at bounding box center [982, 368] width 368 height 38
type input "558-79-1196"
click at [504, 590] on button "Request Credit Report" at bounding box center [508, 608] width 195 height 42
